Goal: Task Accomplishment & Management: Manage account settings

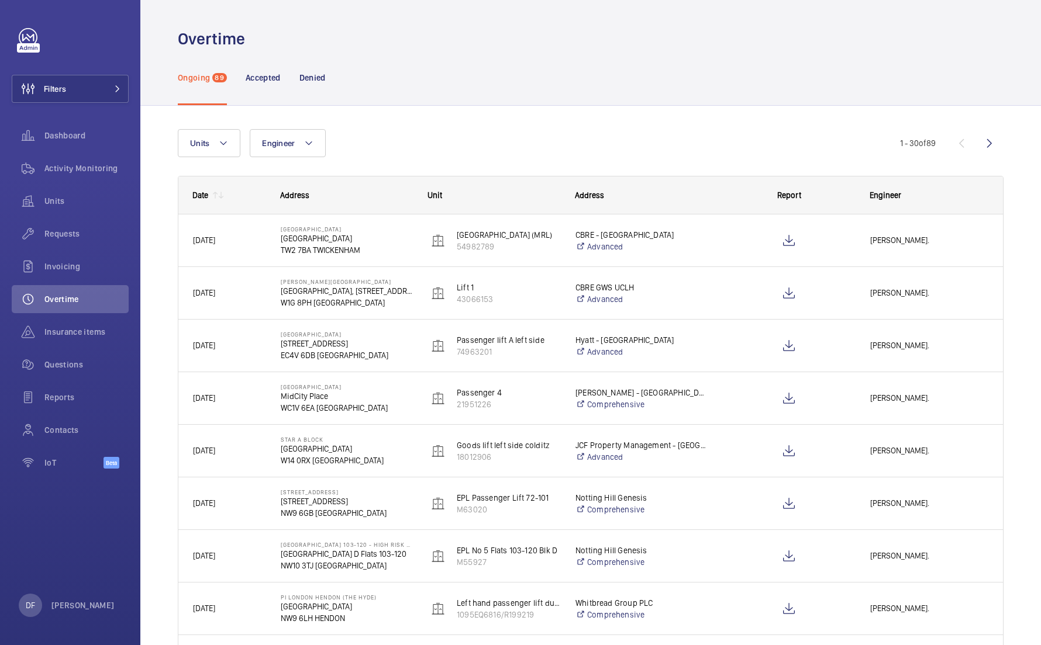
click at [223, 194] on mat-icon at bounding box center [220, 195] width 9 height 9
click at [223, 198] on mat-icon at bounding box center [220, 195] width 9 height 9
click at [216, 196] on mat-icon at bounding box center [214, 195] width 9 height 9
click at [216, 195] on mat-icon at bounding box center [214, 195] width 9 height 9
click at [216, 194] on mat-icon at bounding box center [214, 195] width 9 height 9
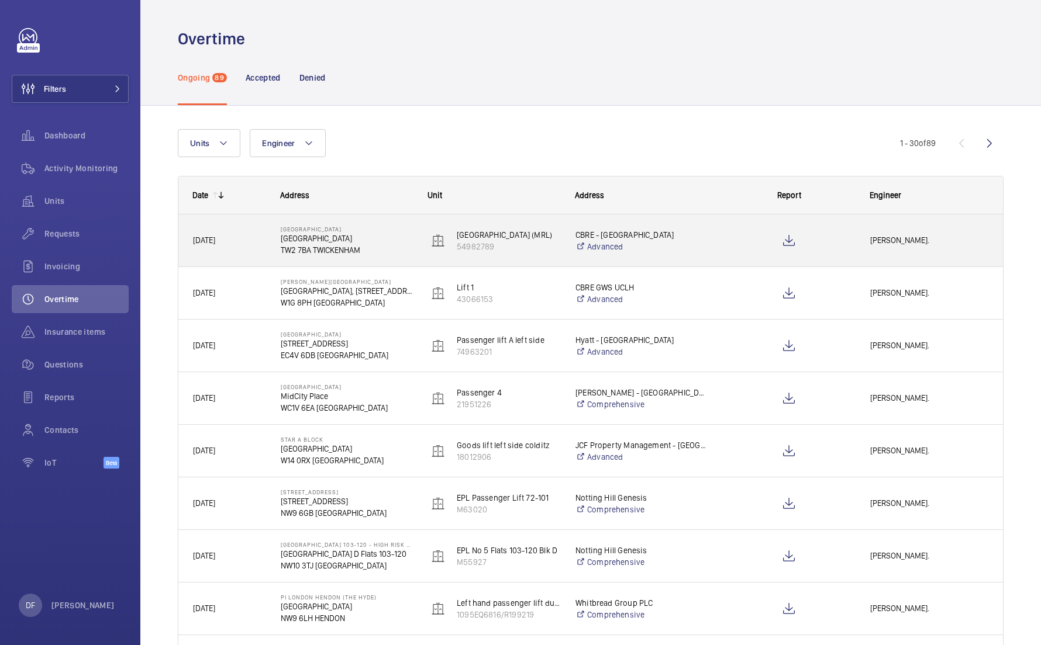
click at [234, 234] on span "[DATE]" at bounding box center [229, 240] width 72 height 13
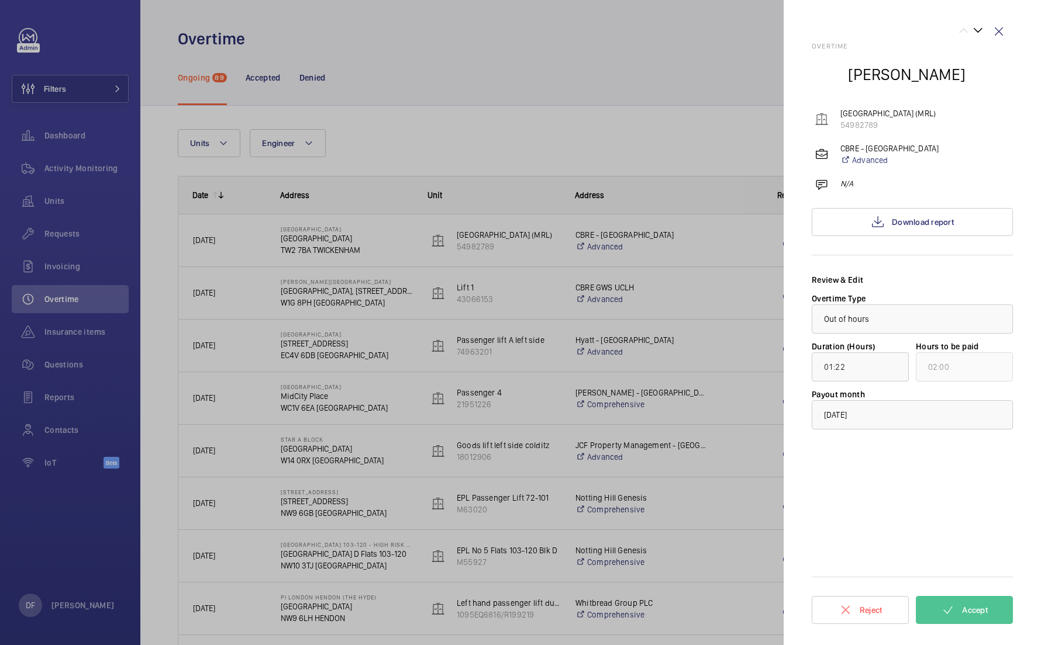
click at [593, 106] on div at bounding box center [520, 322] width 1041 height 645
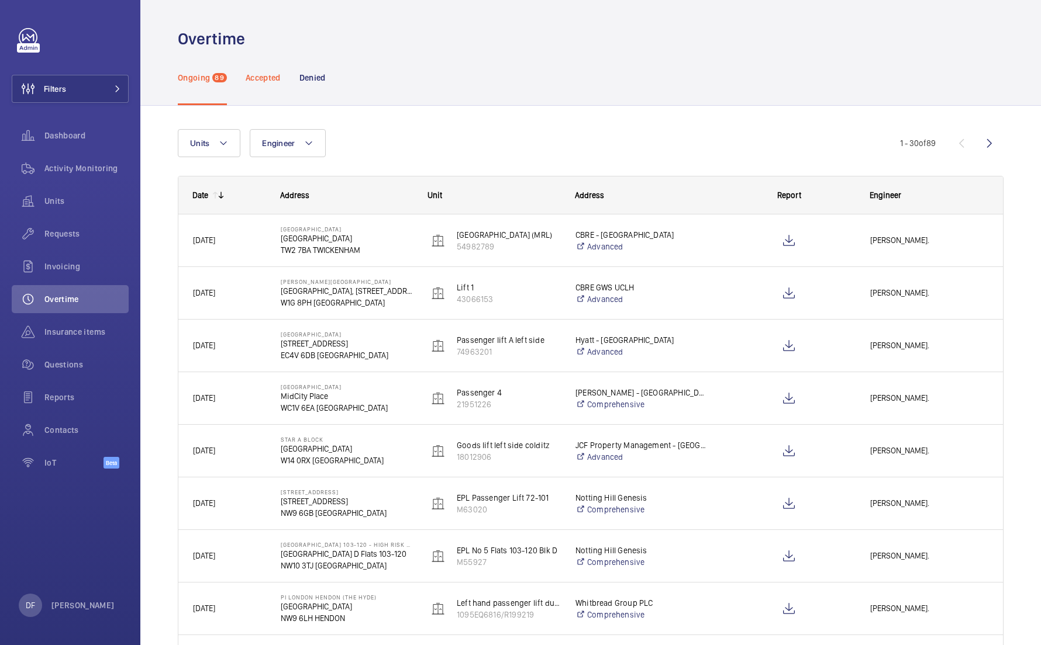
click at [248, 78] on p "Accepted" at bounding box center [263, 78] width 35 height 12
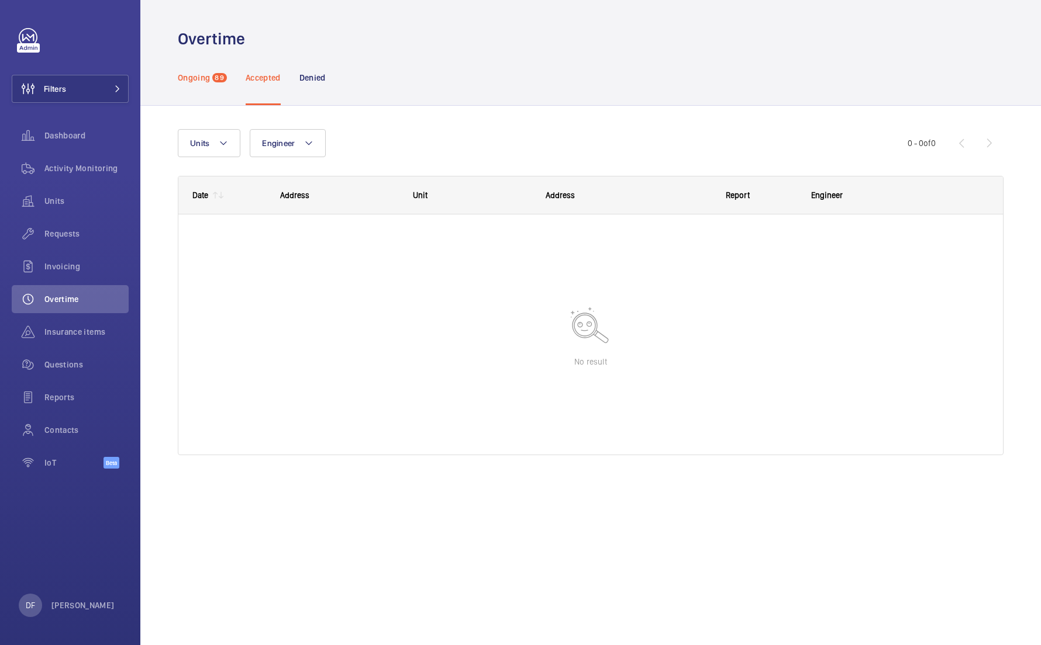
click at [219, 77] on span "89" at bounding box center [219, 77] width 14 height 9
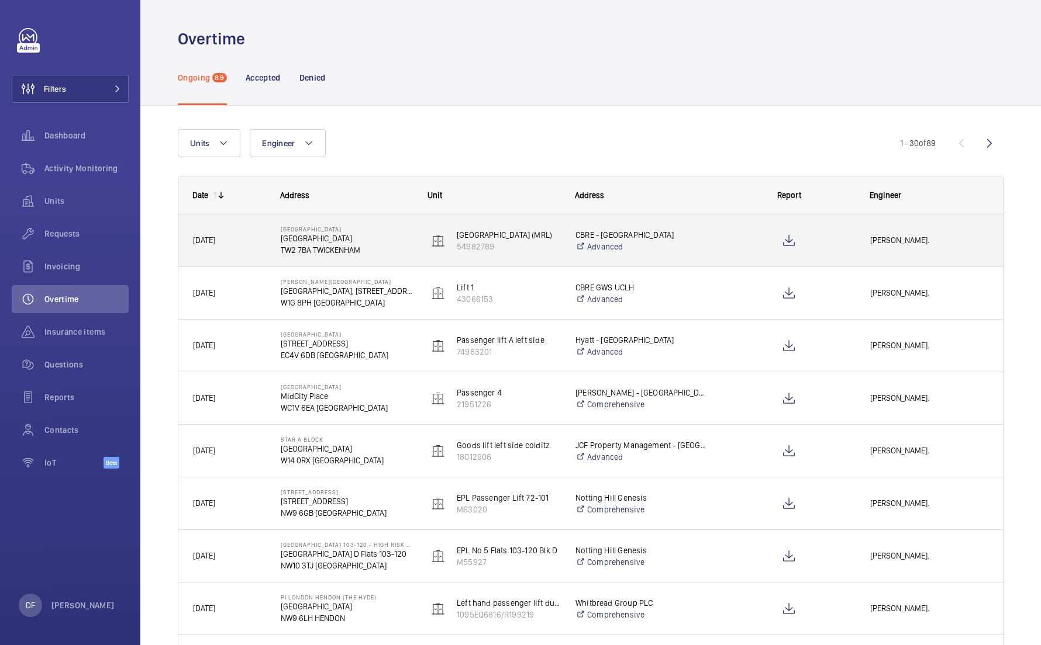
click at [231, 229] on div "[DATE]" at bounding box center [222, 240] width 87 height 37
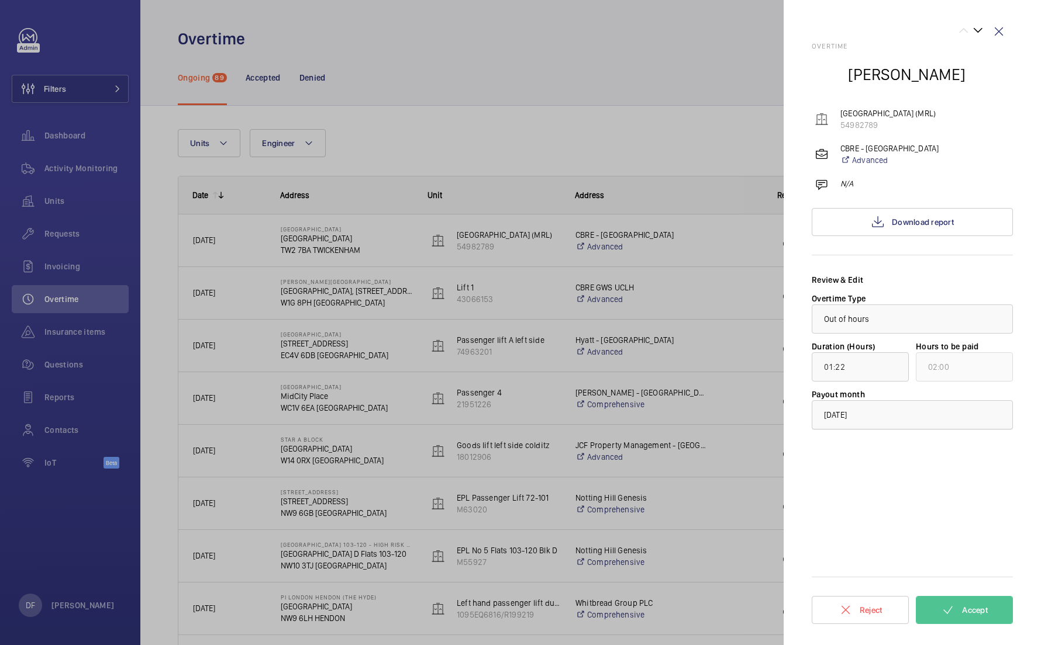
click at [876, 419] on div "× [DATE]" at bounding box center [850, 415] width 52 height 12
click at [322, 120] on div at bounding box center [520, 322] width 1041 height 645
